Goal: Task Accomplishment & Management: Manage account settings

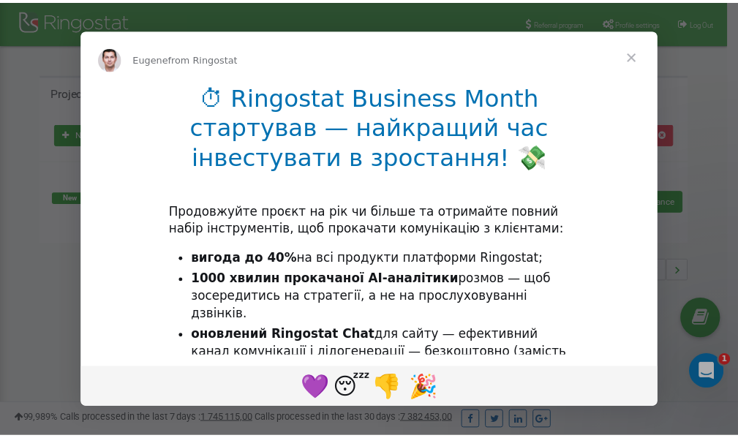
scroll to position [219, 0]
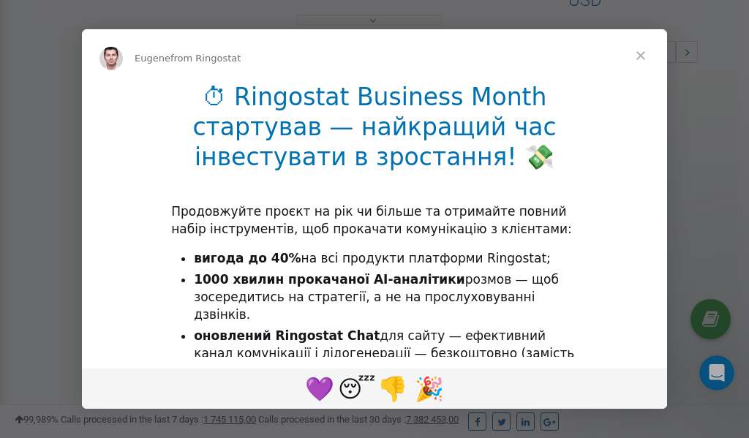
click at [642, 55] on span "Close" at bounding box center [640, 55] width 53 height 53
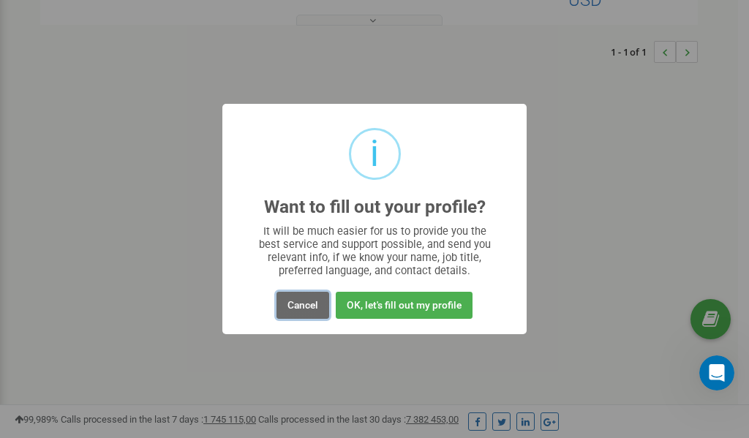
click at [295, 306] on button "Cancel" at bounding box center [302, 305] width 53 height 27
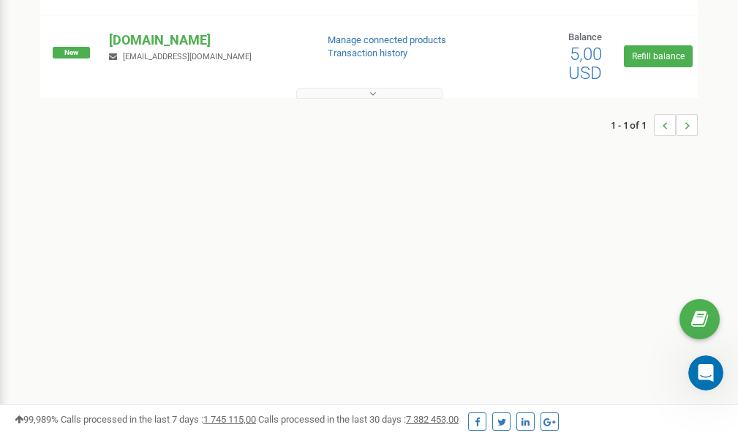
scroll to position [0, 0]
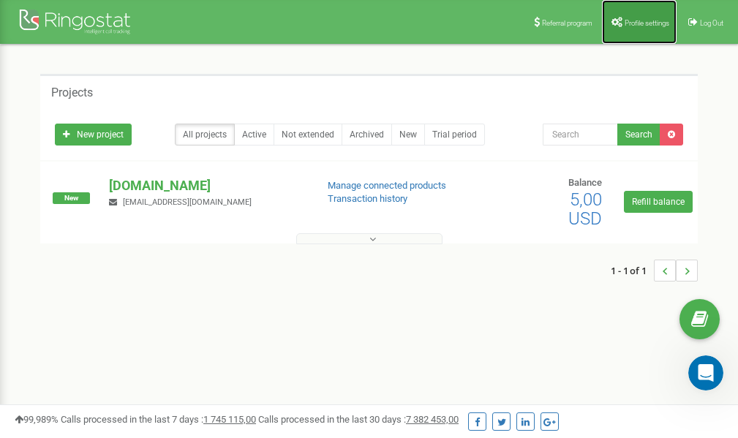
click at [644, 24] on span "Profile settings" at bounding box center [647, 23] width 45 height 8
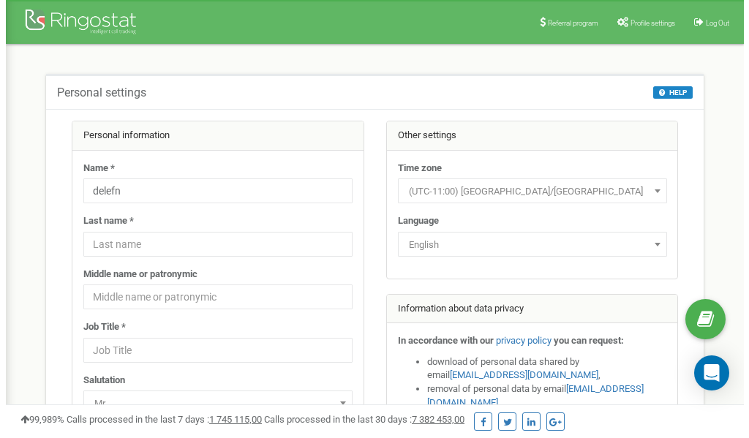
scroll to position [73, 0]
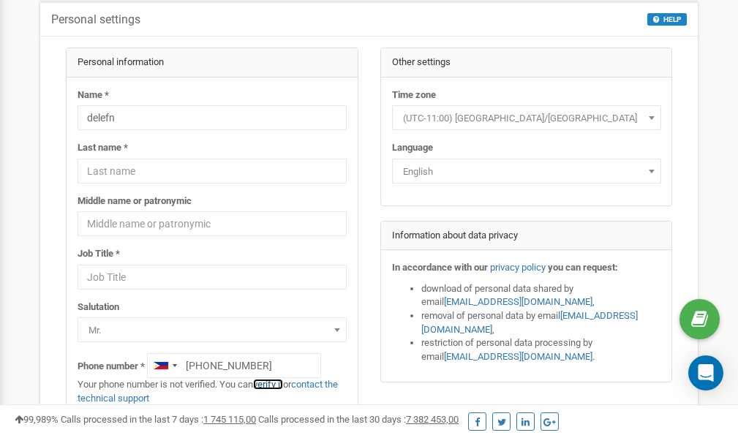
click at [271, 385] on link "verify it" at bounding box center [268, 384] width 30 height 11
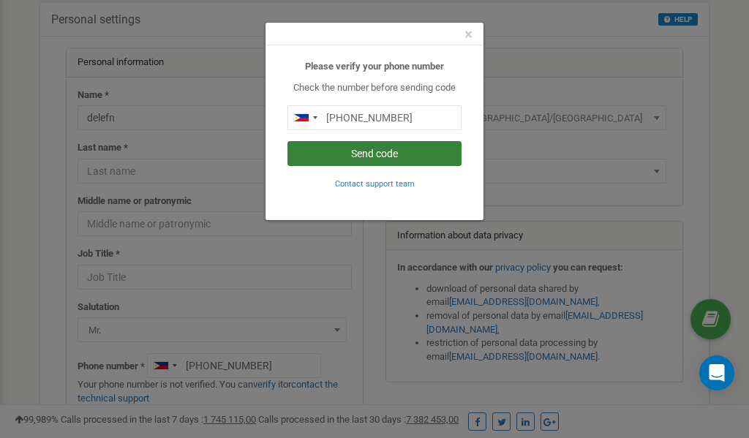
click at [358, 154] on button "Send code" at bounding box center [374, 153] width 174 height 25
